Goal: Navigation & Orientation: Understand site structure

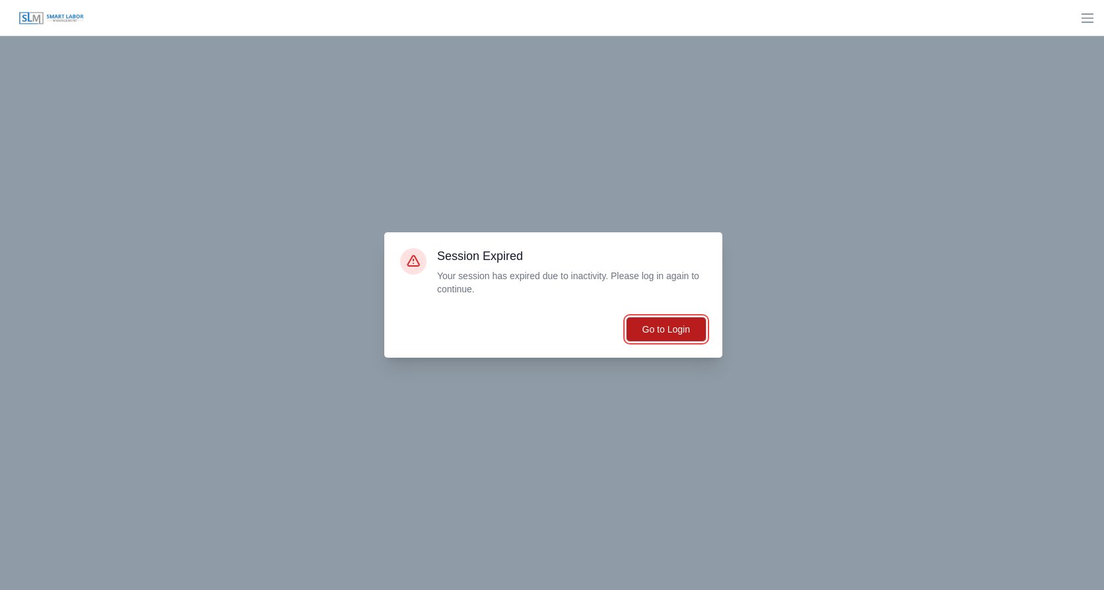
click at [660, 339] on button "Go to Login" at bounding box center [666, 329] width 81 height 25
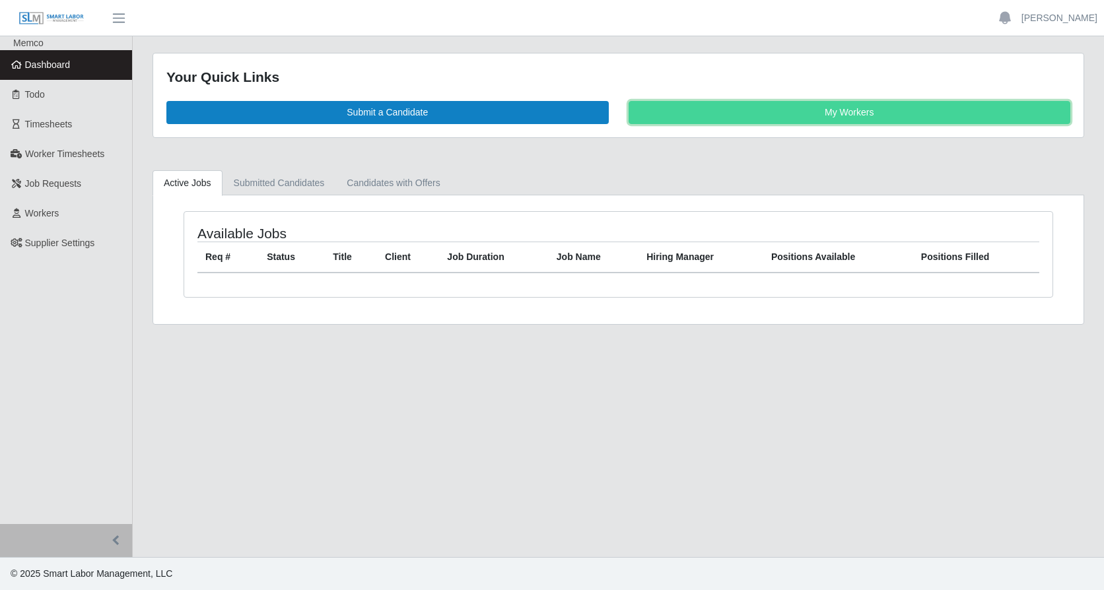
click at [763, 114] on link "My Workers" at bounding box center [850, 112] width 442 height 23
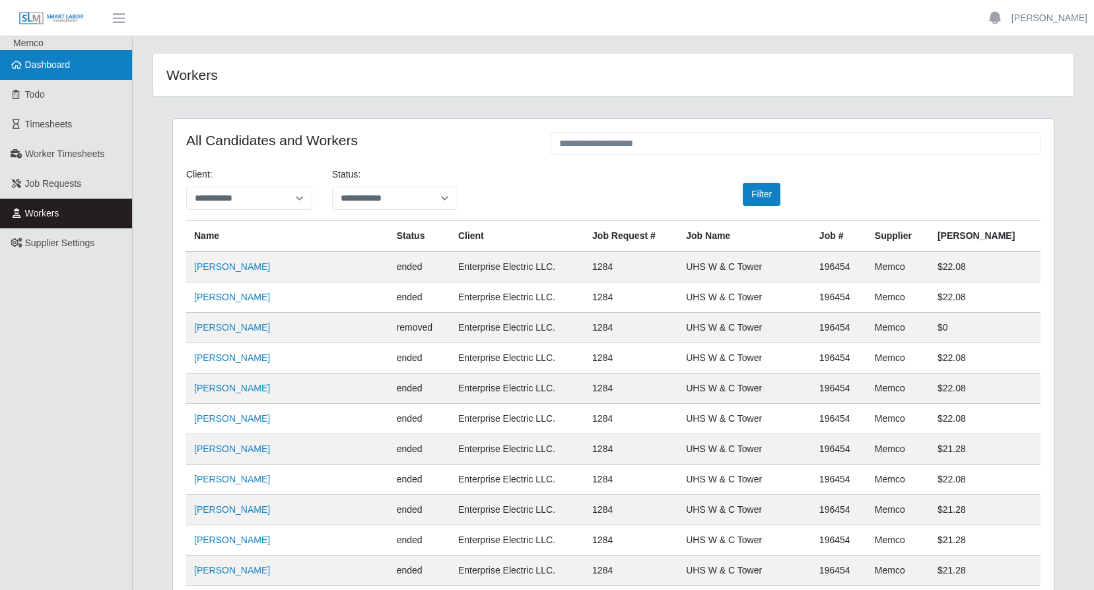
click at [34, 64] on span "Dashboard" at bounding box center [48, 64] width 46 height 11
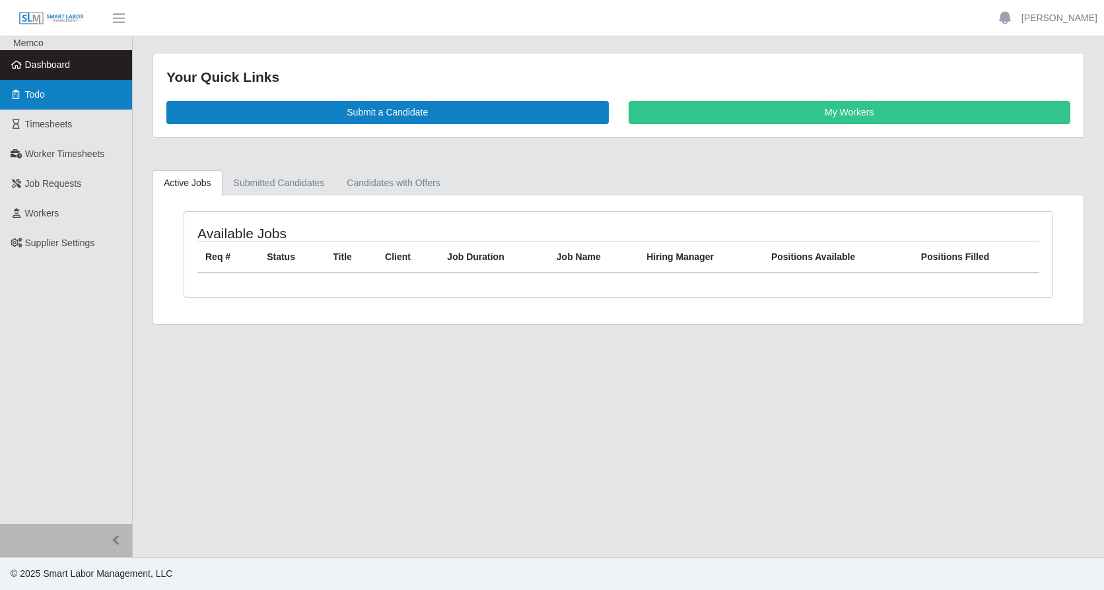
click at [28, 91] on span "Todo" at bounding box center [35, 94] width 20 height 11
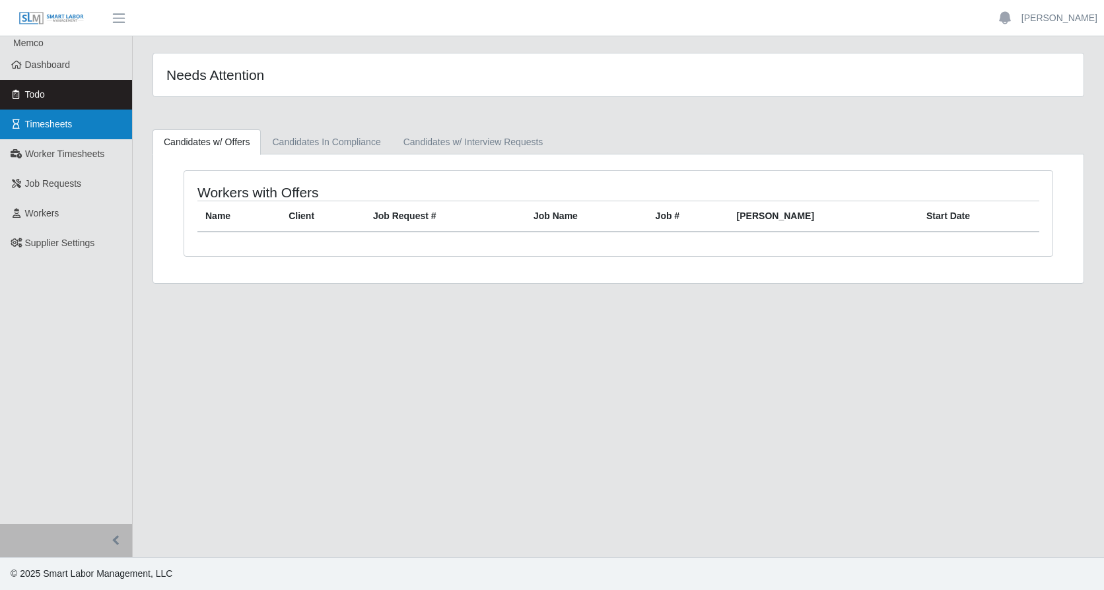
click at [59, 121] on span "Timesheets" at bounding box center [49, 124] width 48 height 11
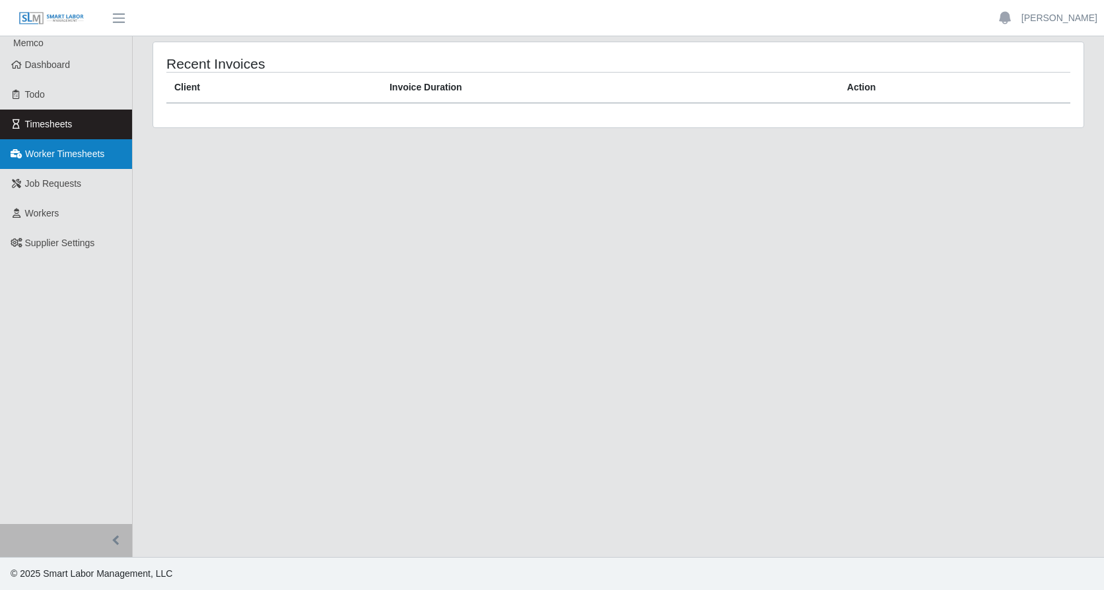
click at [90, 156] on span "Worker Timesheets" at bounding box center [64, 154] width 79 height 11
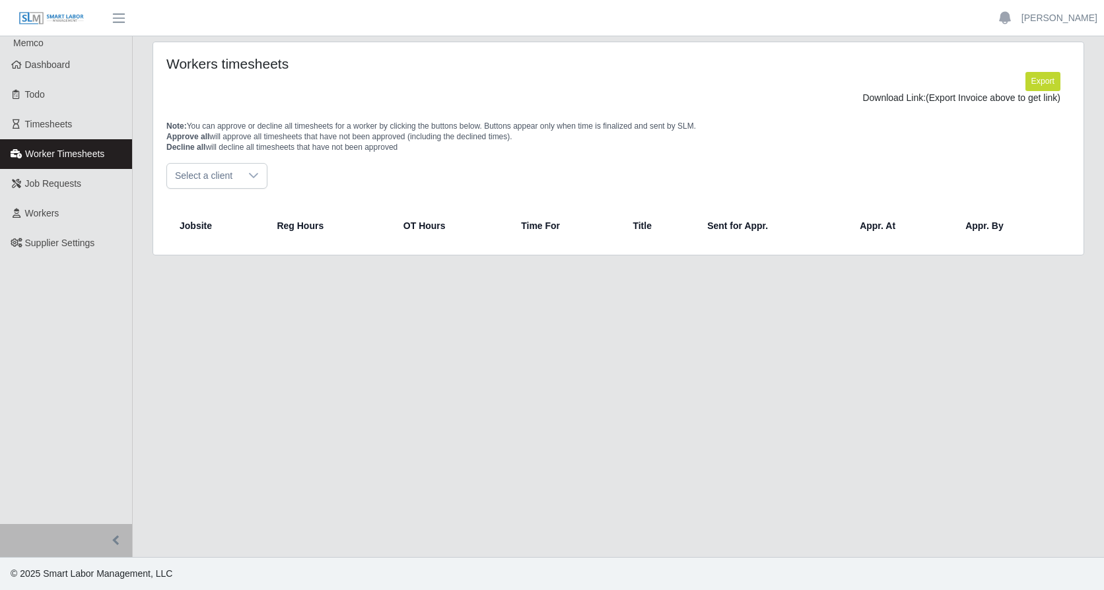
click at [254, 176] on icon at bounding box center [253, 175] width 9 height 5
click at [228, 206] on span "Enterprise Electric LLC." at bounding box center [226, 206] width 97 height 14
click at [72, 239] on span "Supplier Settings" at bounding box center [60, 243] width 70 height 11
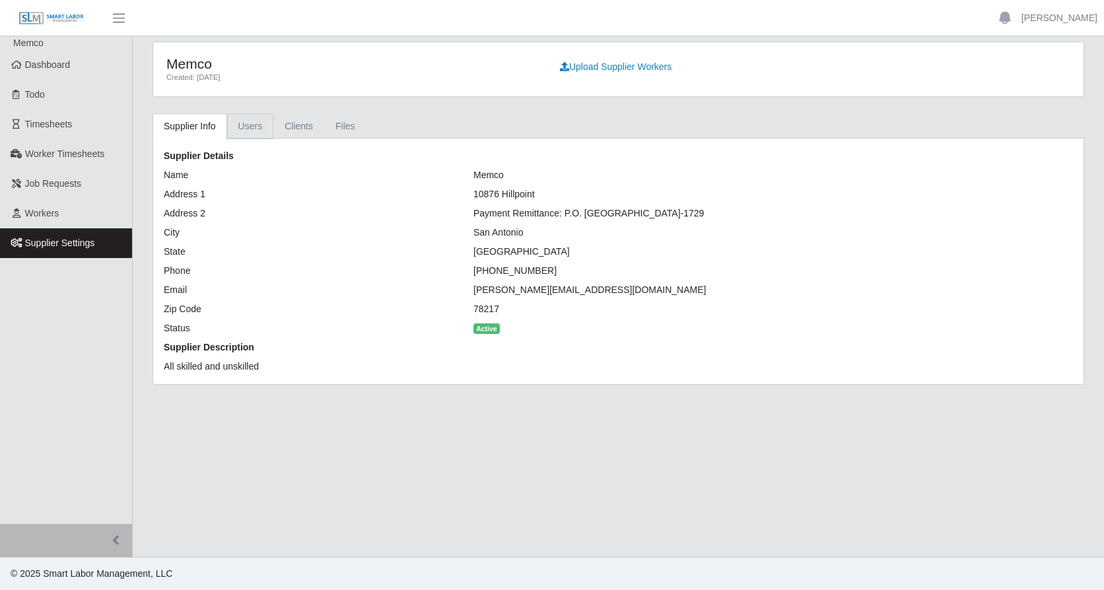
click at [246, 127] on link "Users" at bounding box center [250, 127] width 47 height 26
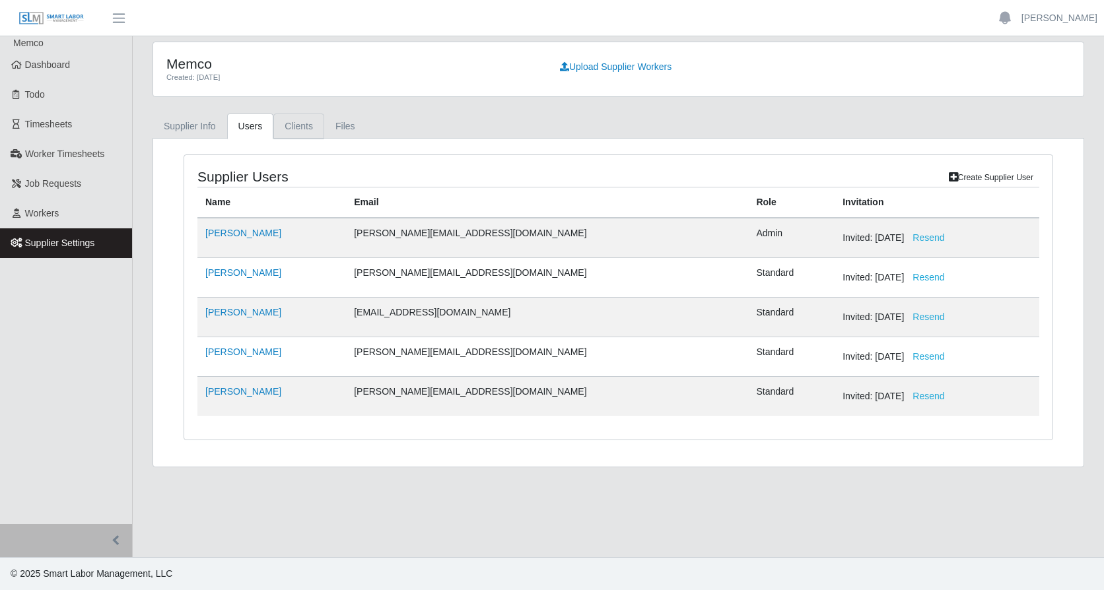
click at [306, 127] on link "Clients" at bounding box center [298, 127] width 51 height 26
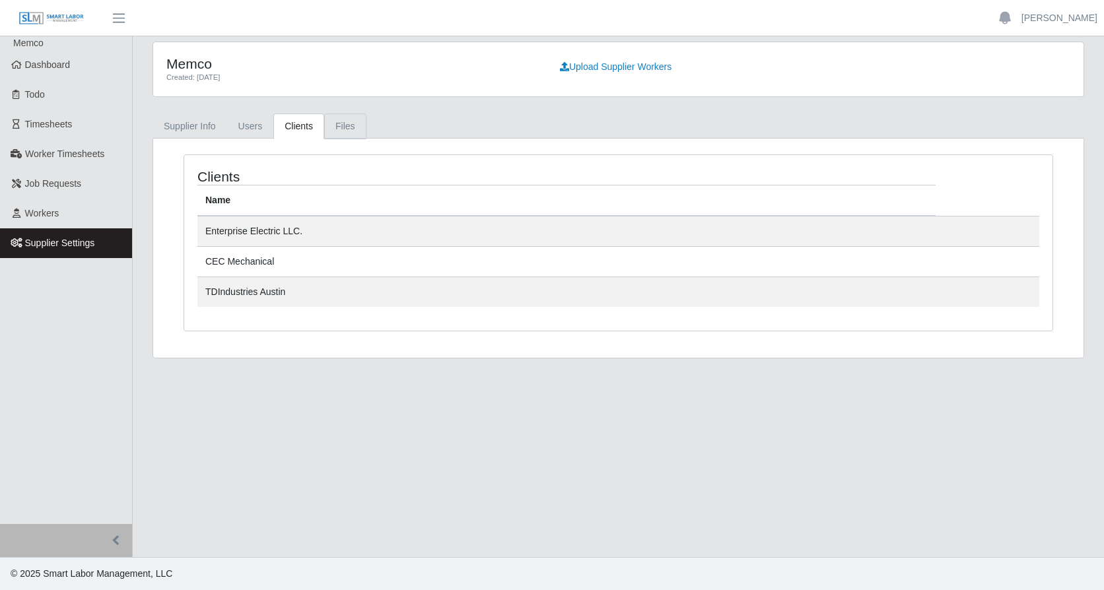
click at [341, 127] on link "Files" at bounding box center [345, 127] width 42 height 26
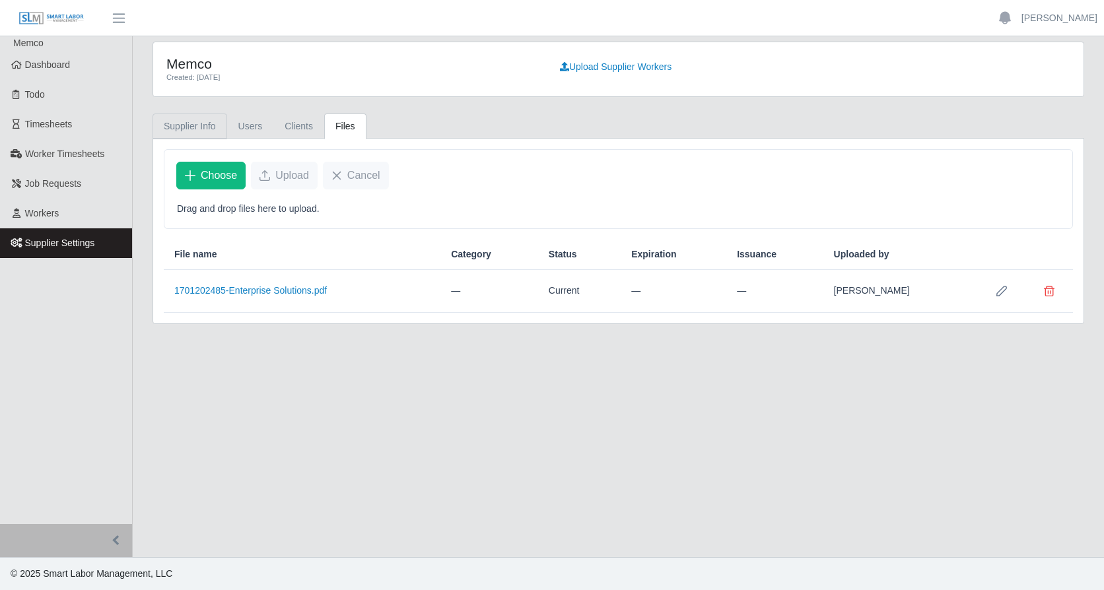
click at [188, 125] on link "Supplier Info" at bounding box center [190, 127] width 75 height 26
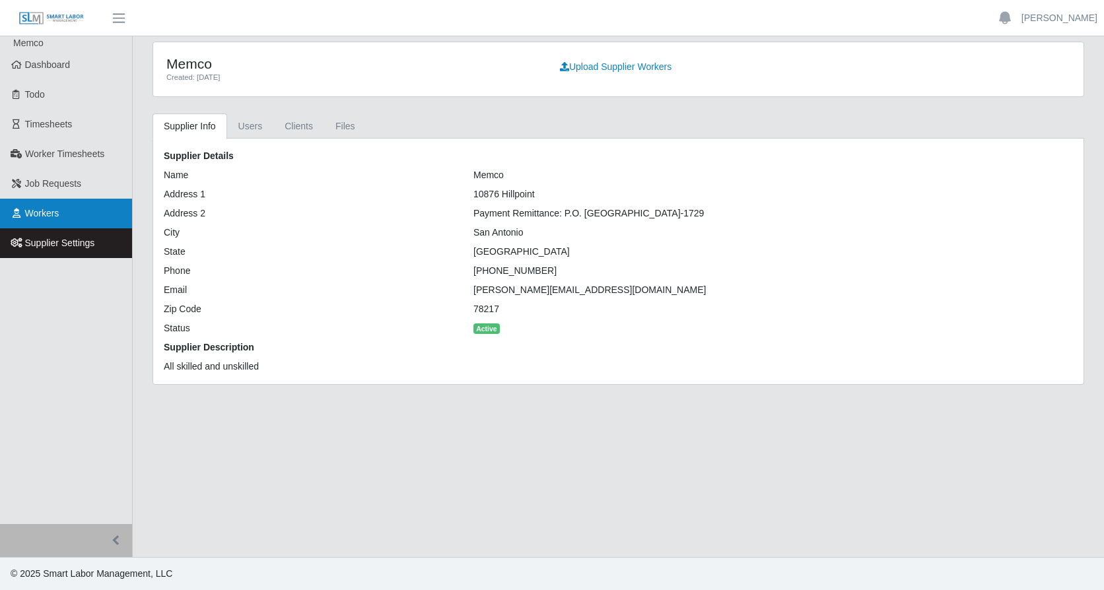
click at [53, 212] on span "Workers" at bounding box center [42, 213] width 34 height 11
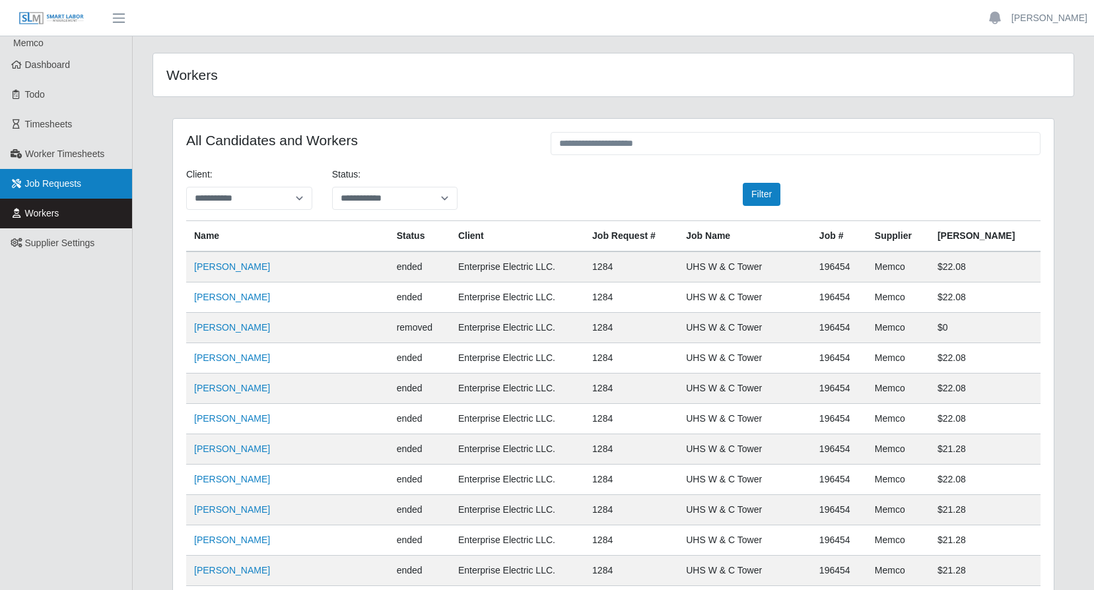
click at [67, 184] on span "Job Requests" at bounding box center [53, 183] width 57 height 11
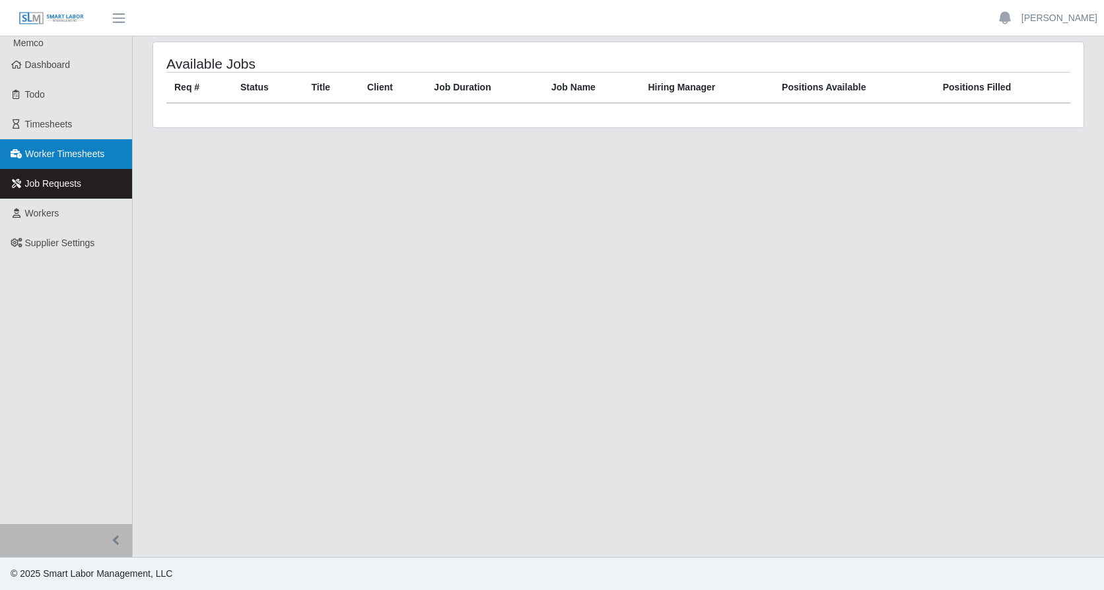
click at [98, 156] on span "Worker Timesheets" at bounding box center [64, 154] width 79 height 11
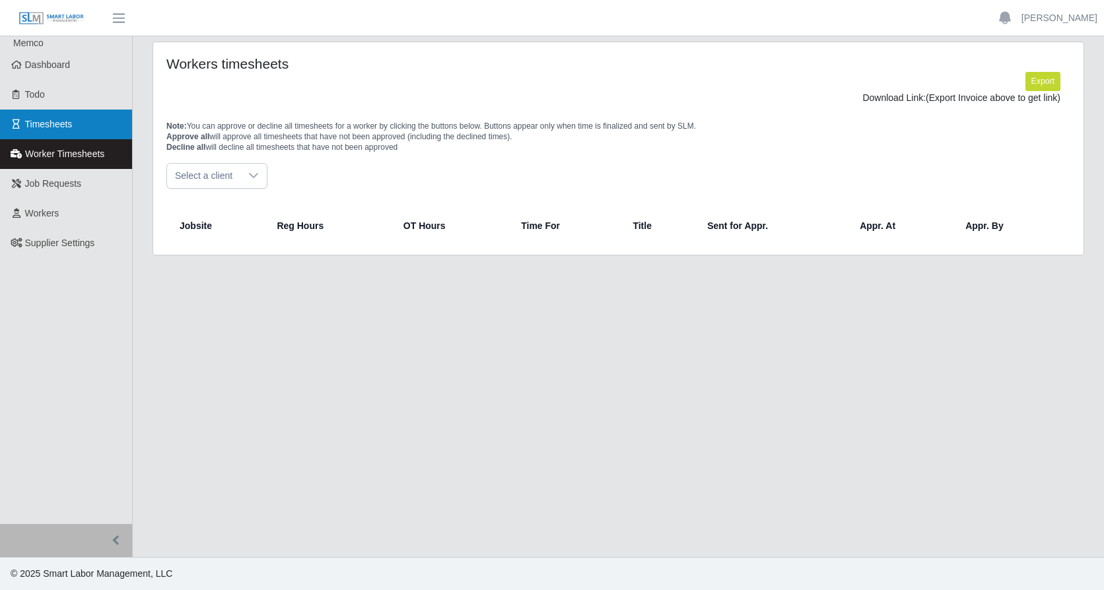
click at [83, 127] on link "Timesheets" at bounding box center [66, 125] width 132 height 30
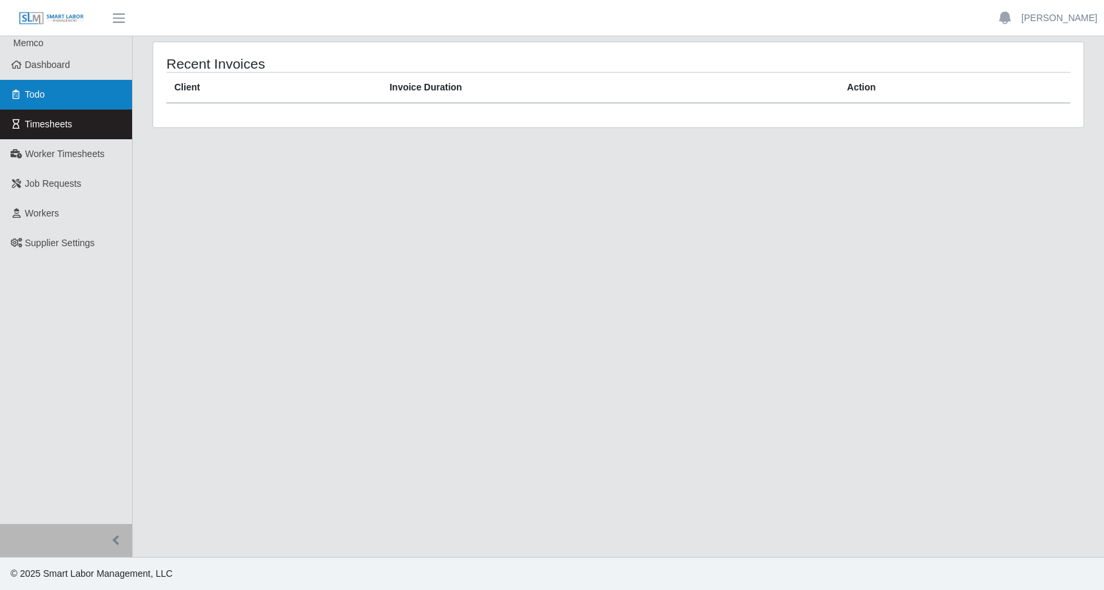
click at [33, 98] on span "Todo" at bounding box center [35, 94] width 20 height 11
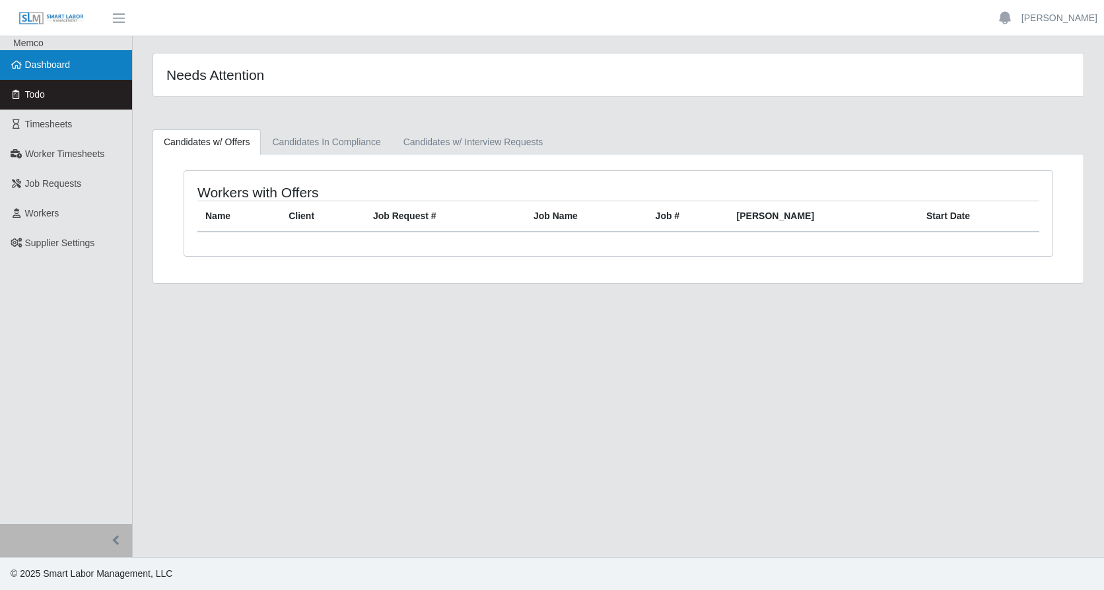
click at [43, 67] on span "Dashboard" at bounding box center [48, 64] width 46 height 11
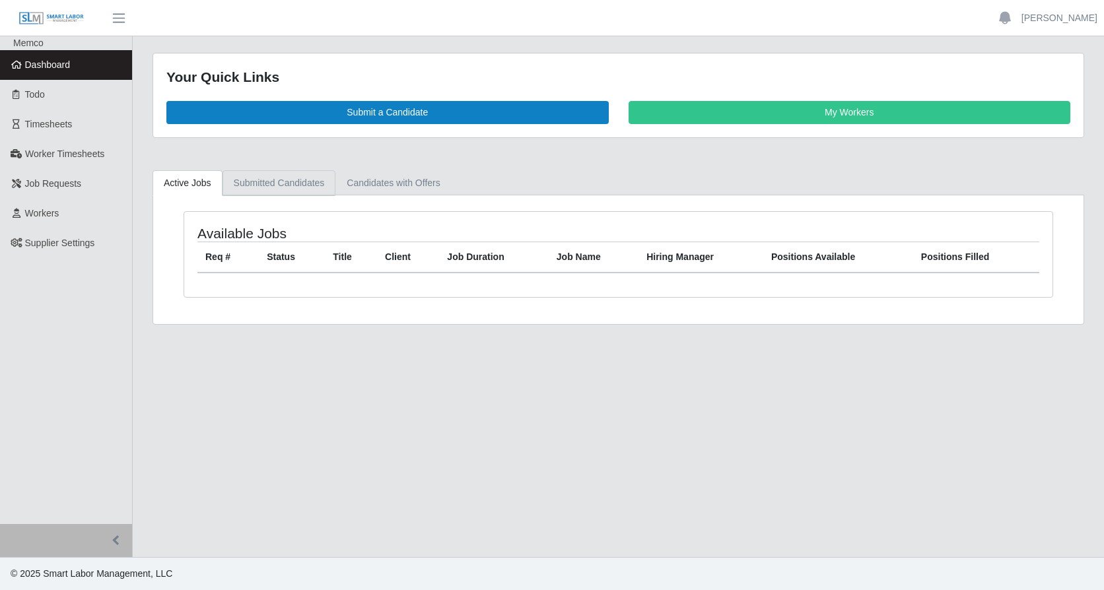
click at [269, 185] on link "Submitted Candidates" at bounding box center [280, 183] width 114 height 26
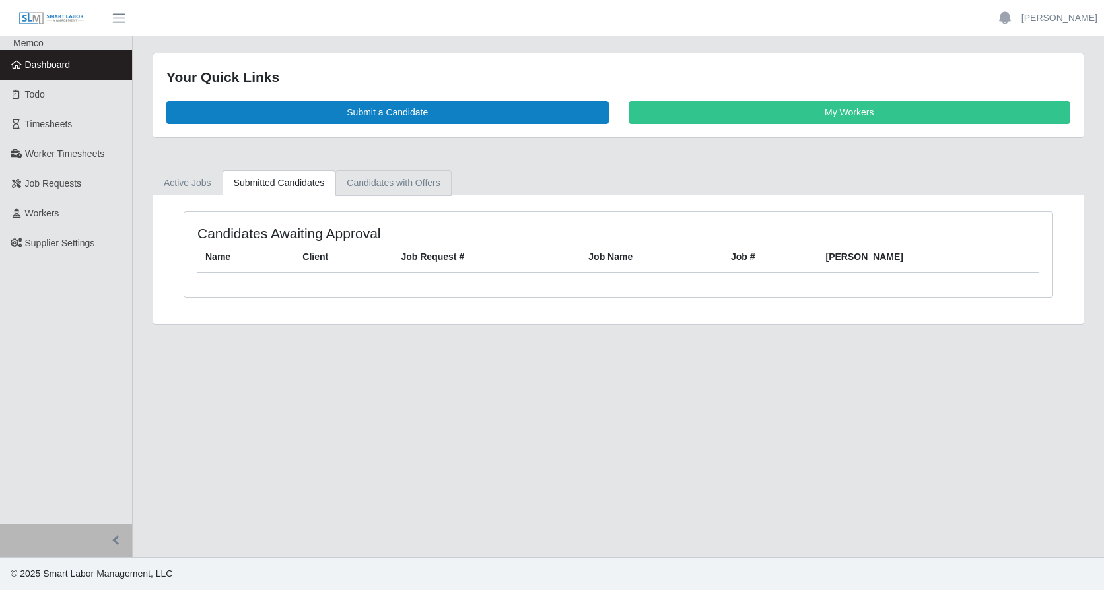
click at [367, 182] on link "Candidates with Offers" at bounding box center [393, 183] width 116 height 26
